Goal: Transaction & Acquisition: Purchase product/service

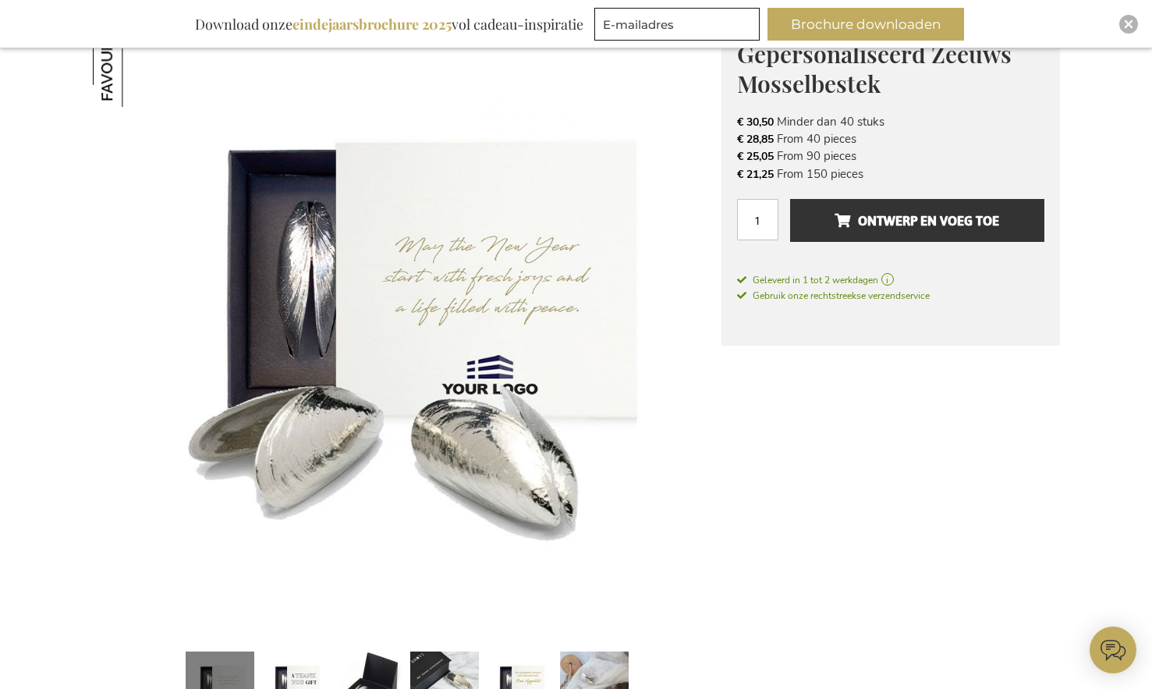
scroll to position [271, 0]
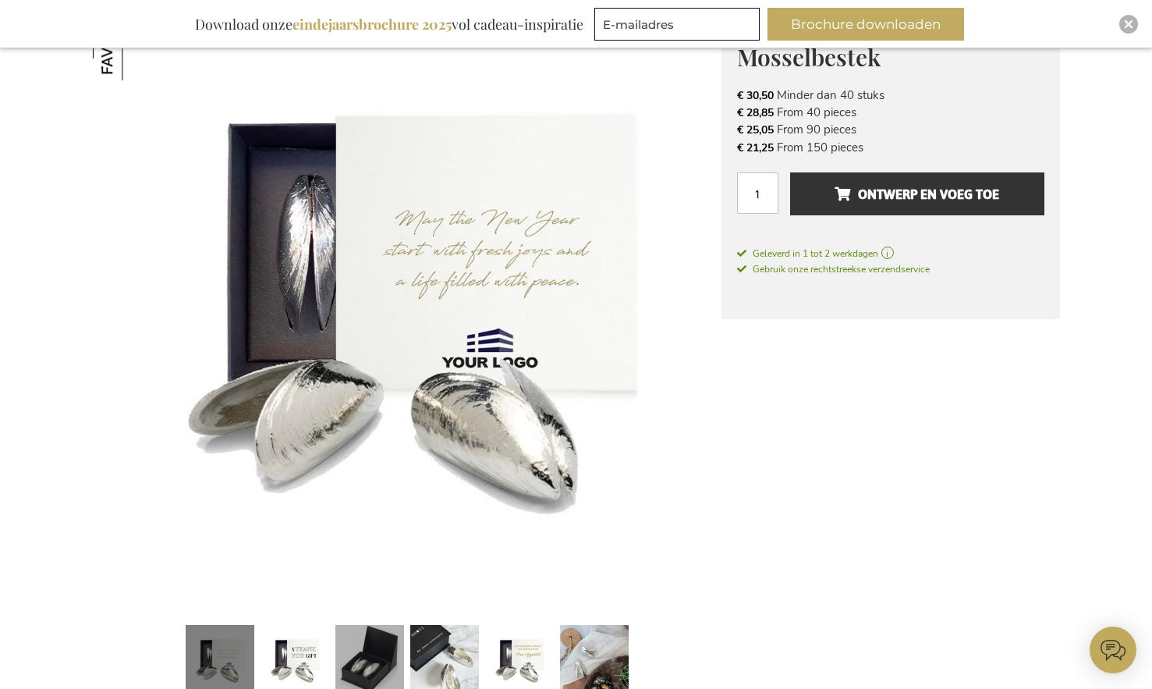
click at [370, 631] on link at bounding box center [369, 661] width 69 height 86
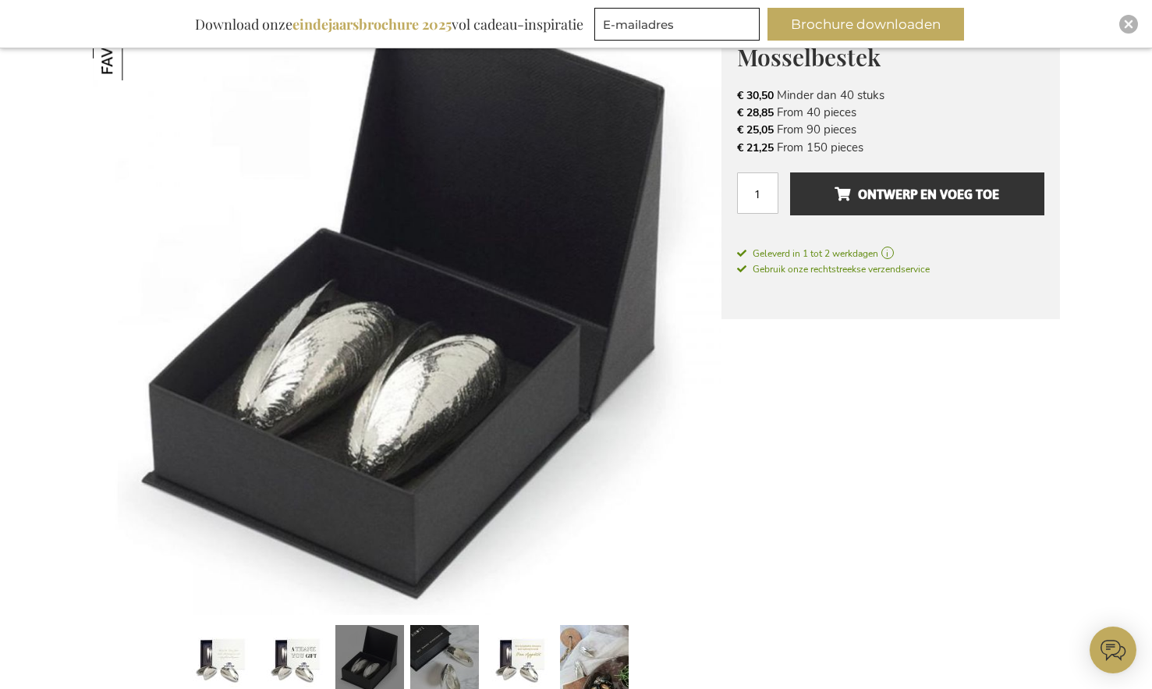
click at [433, 643] on link at bounding box center [444, 661] width 69 height 86
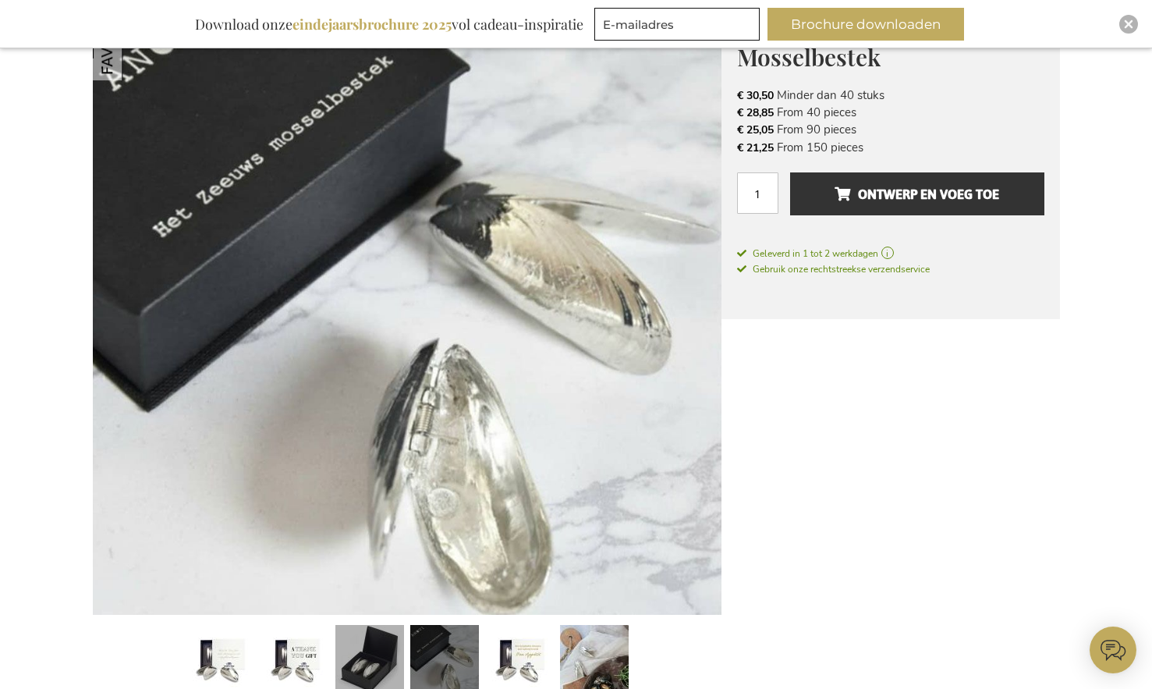
click at [377, 641] on link at bounding box center [369, 661] width 69 height 86
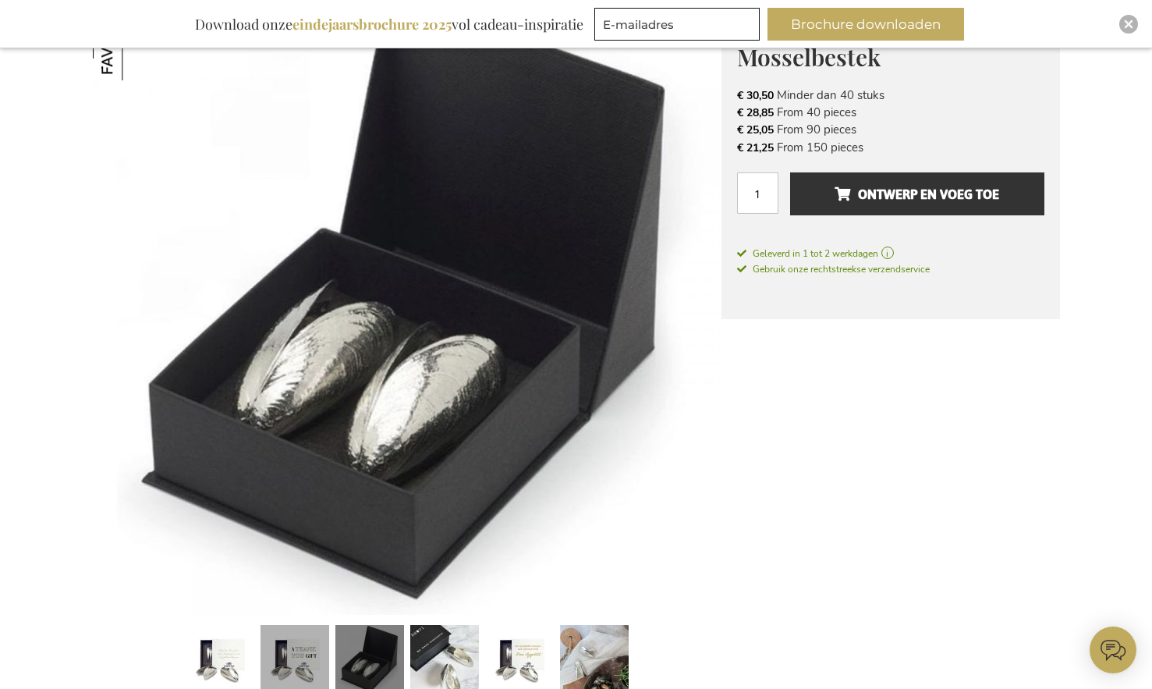
click at [317, 643] on link at bounding box center [294, 661] width 69 height 86
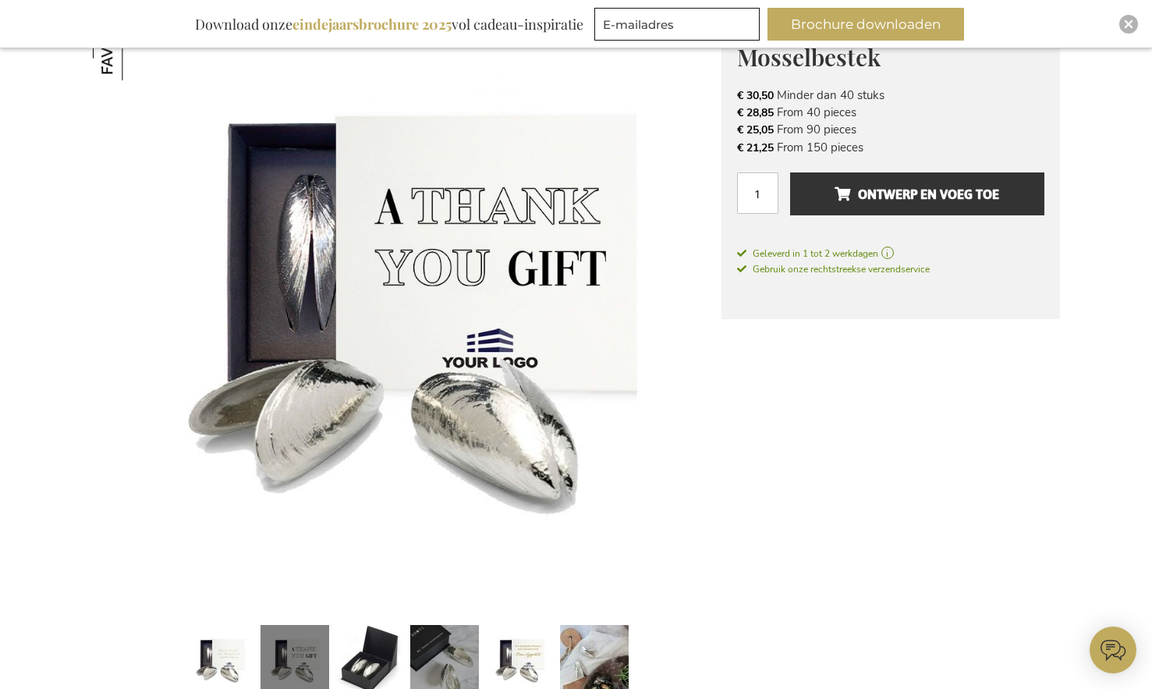
click at [451, 656] on link at bounding box center [444, 661] width 69 height 86
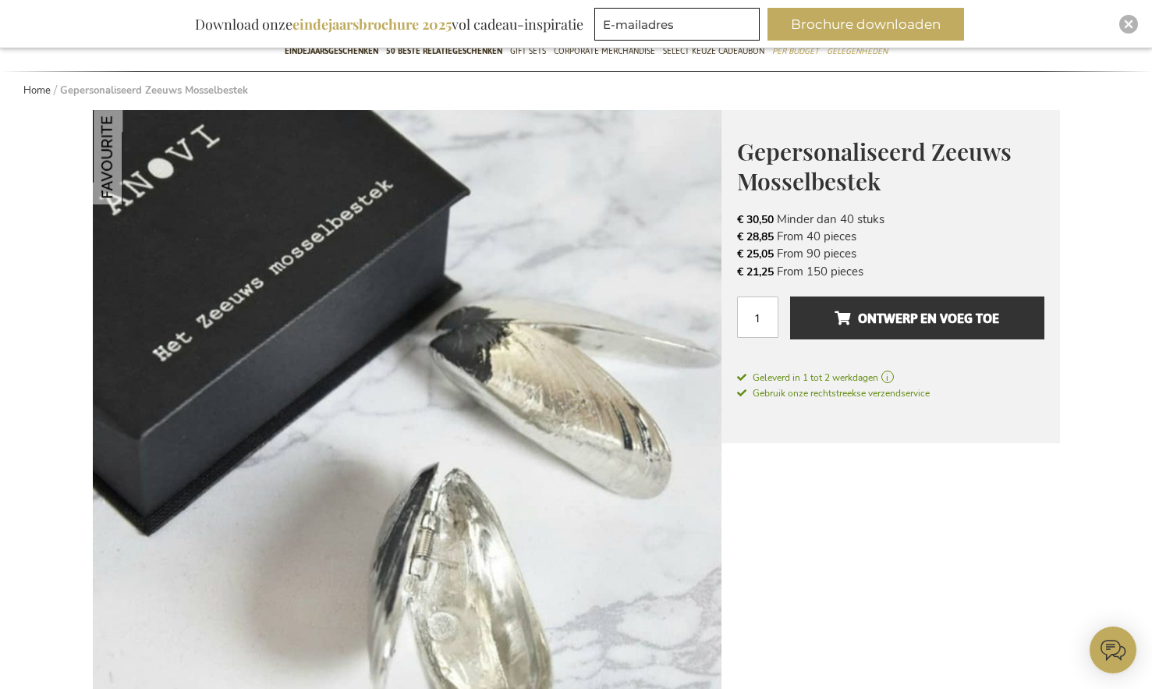
scroll to position [277, 0]
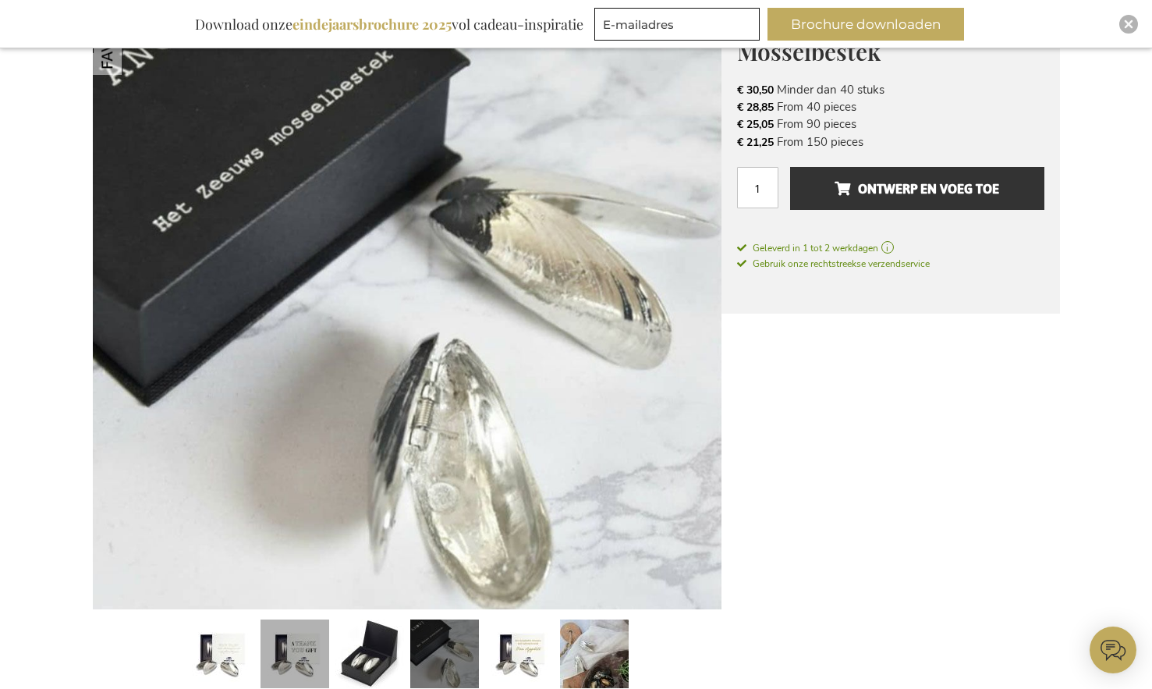
click at [299, 665] on link at bounding box center [294, 656] width 69 height 86
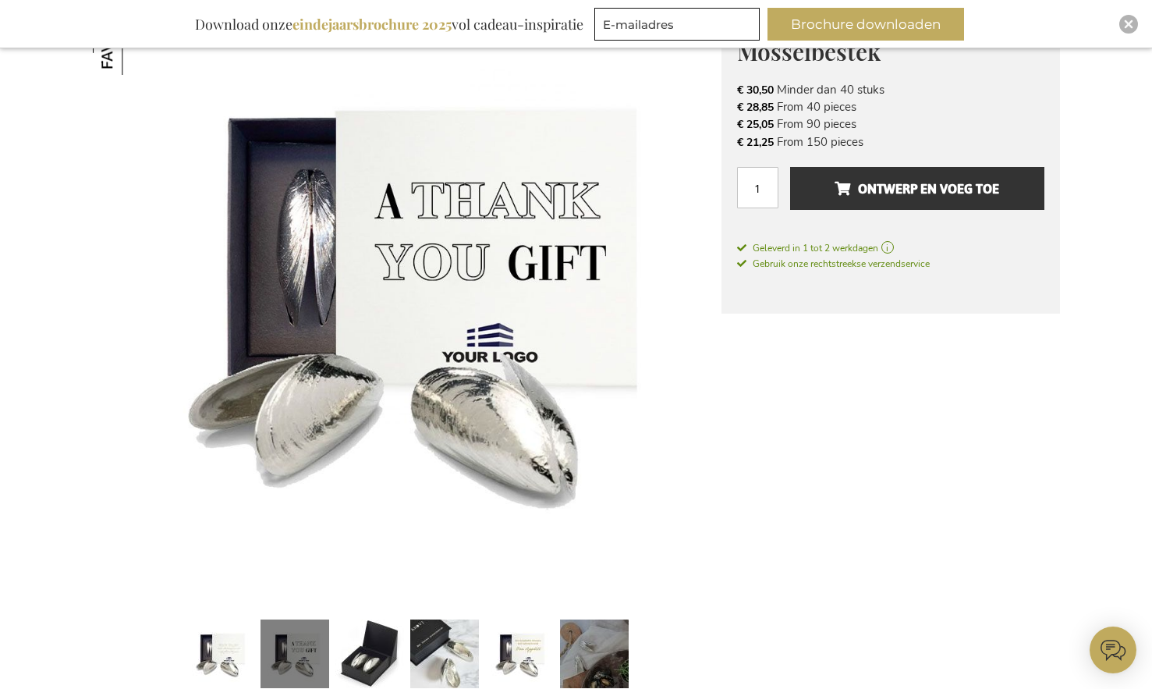
click at [601, 671] on link at bounding box center [594, 656] width 69 height 86
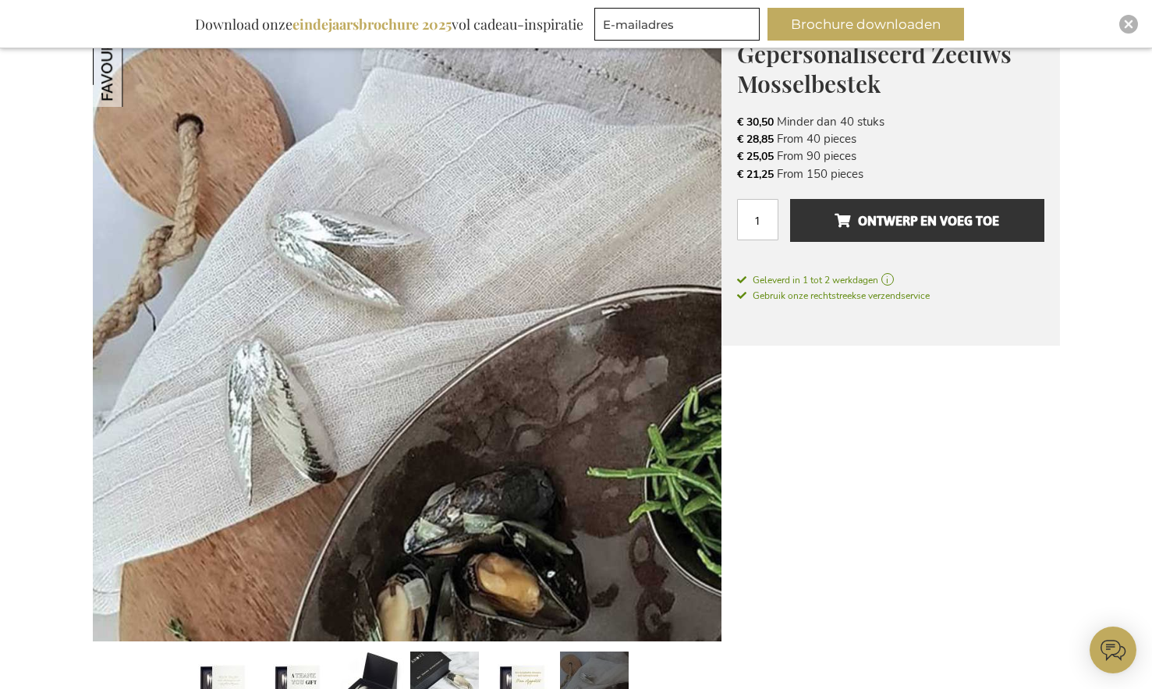
scroll to position [189, 0]
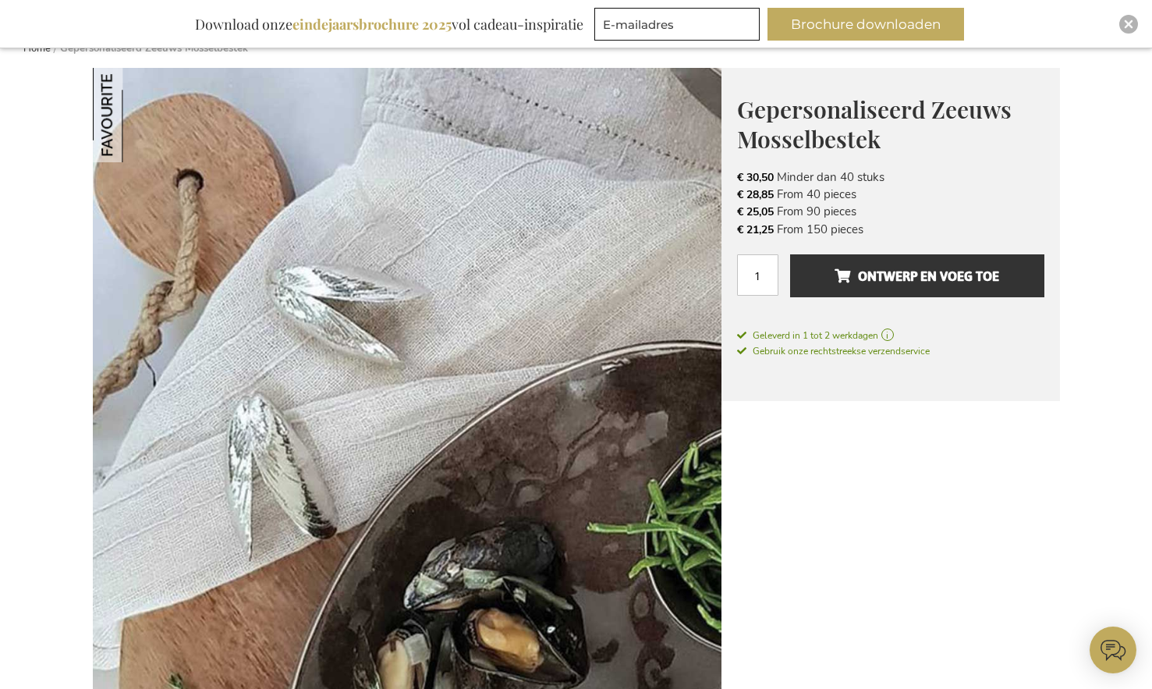
click at [795, 133] on span "Gepersonaliseerd Zeeuws Mosselbestek" at bounding box center [874, 125] width 274 height 62
copy span "Mosselbestek"
drag, startPoint x: 864, startPoint y: 223, endPoint x: 738, endPoint y: 178, distance: 133.4
click at [738, 178] on ul "€ 30,50 Minder dan 40 stuks € 28,85 From 40 pieces € 25,05 From 90 pieces € 21,…" at bounding box center [890, 203] width 307 height 70
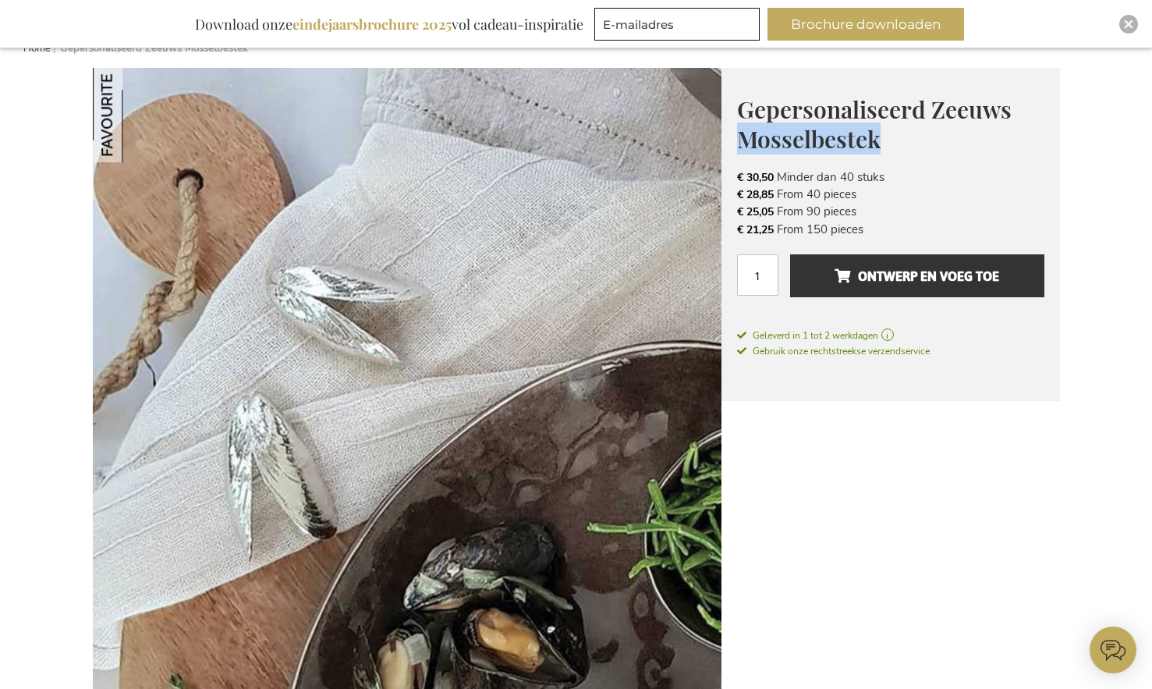
copy ul "€ 30,50 Minder dan 40 stuks € 28,85 From 40 pieces € 25,05 From 90 pieces € 21,…"
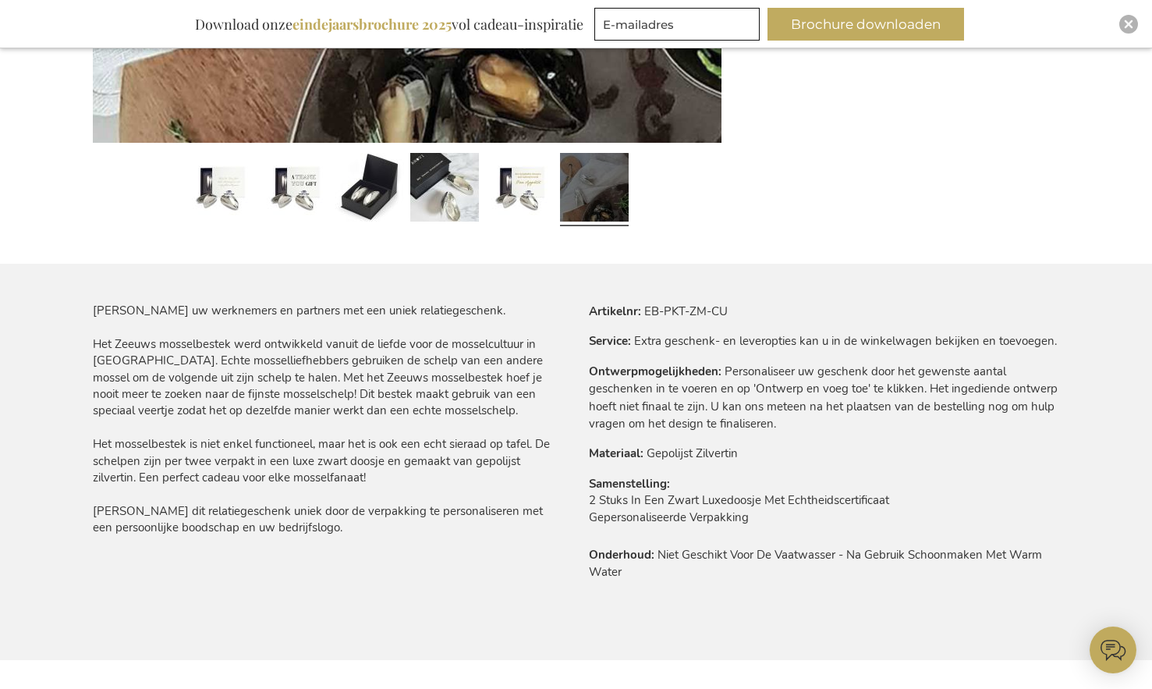
scroll to position [746, 0]
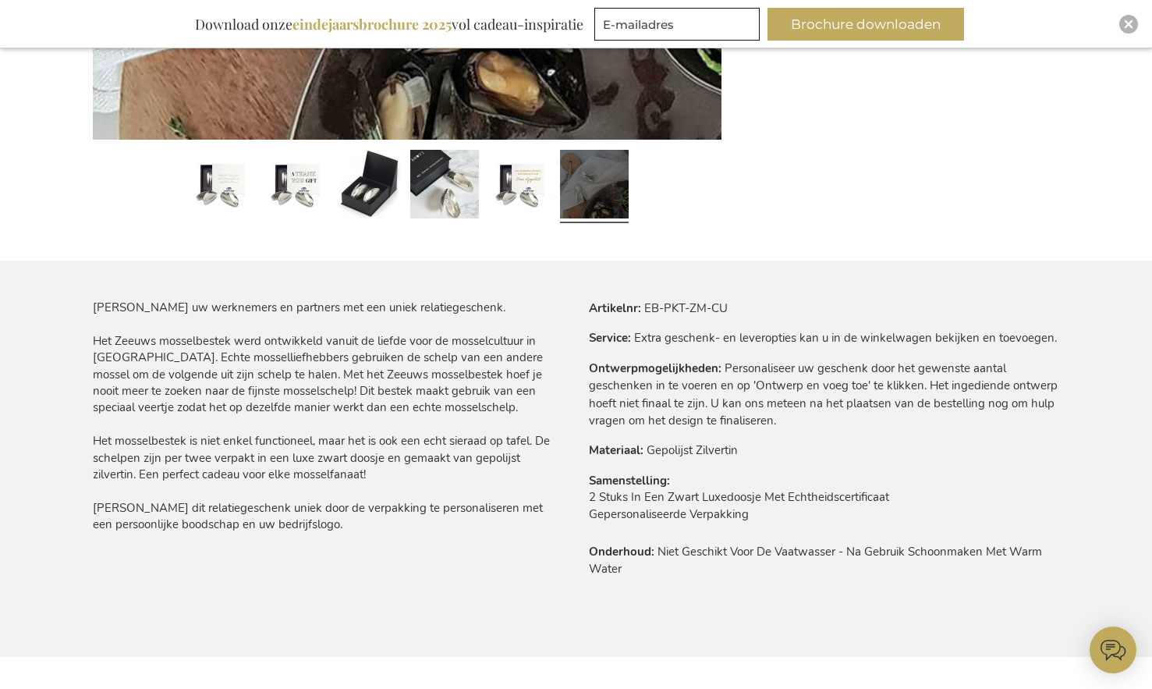
click at [887, 433] on tbody "Artikelnr EB-PKT-ZM-CU Service Extra geschenk- en leveropties kan u in de winke…" at bounding box center [824, 444] width 471 height 291
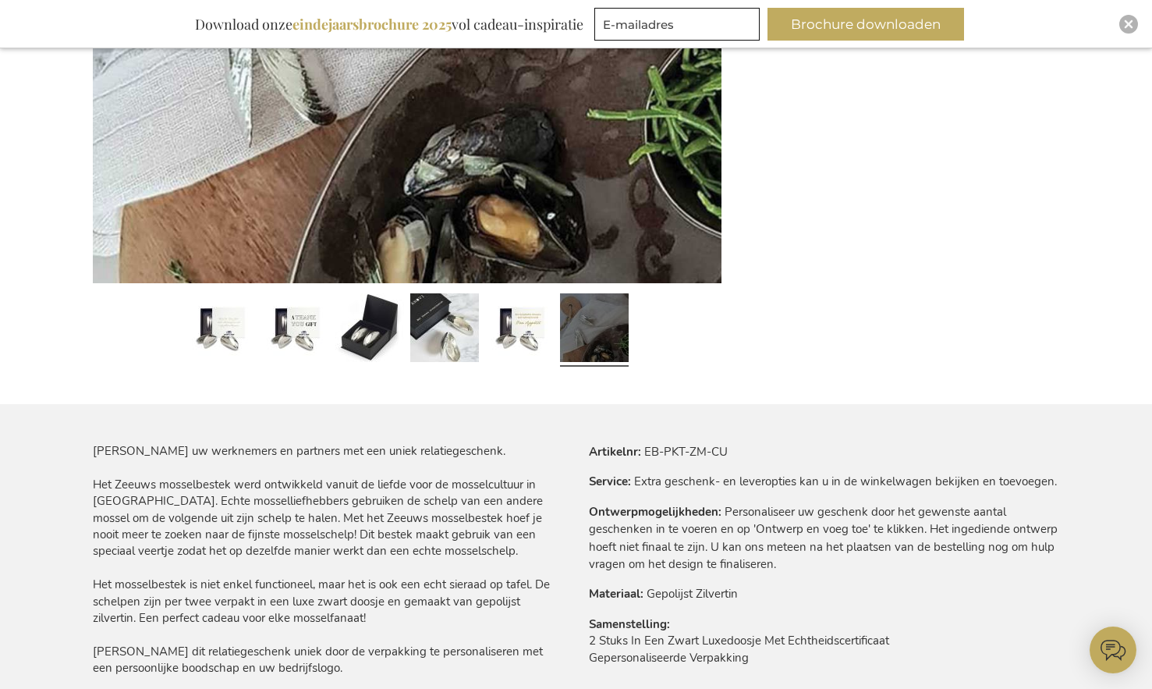
scroll to position [69, 0]
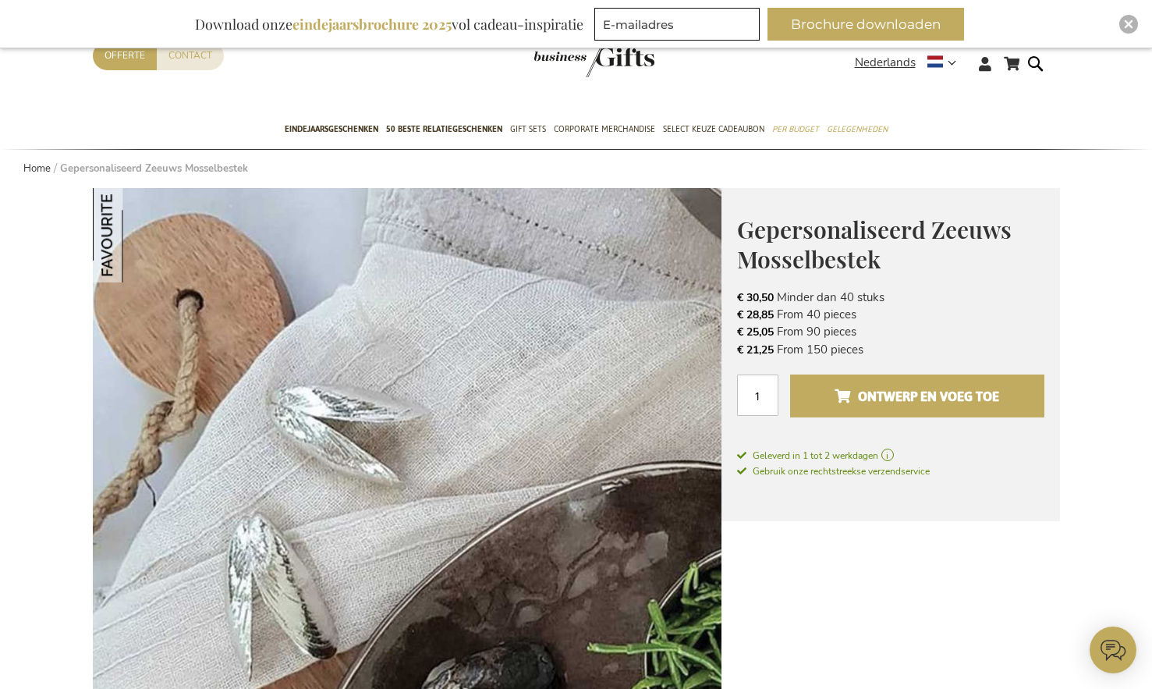
click at [850, 407] on button "Ontwerp en voeg toe" at bounding box center [916, 395] width 253 height 43
